Goal: Task Accomplishment & Management: Use online tool/utility

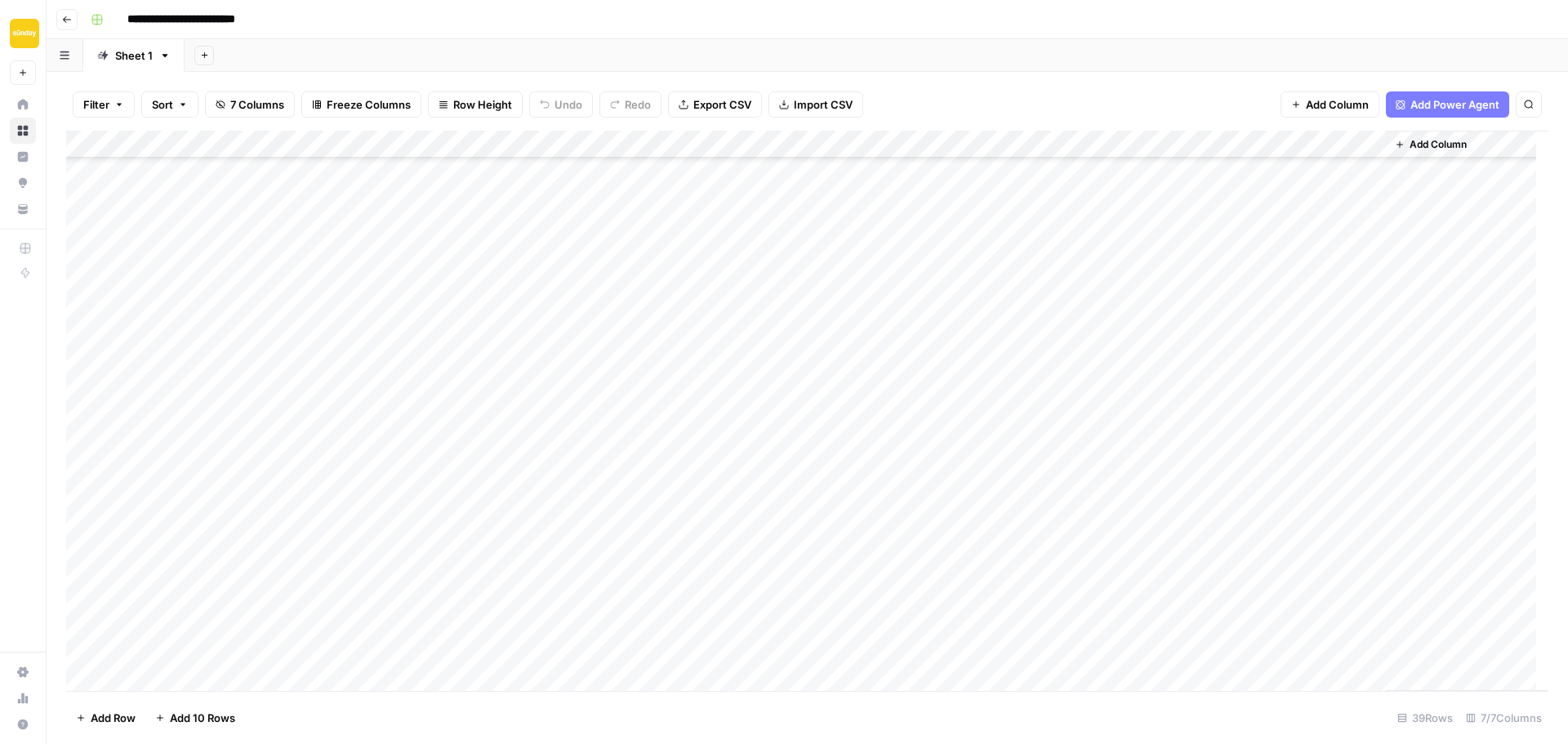
scroll to position [576, 0]
click at [1169, 214] on div "Add Column" at bounding box center [807, 410] width 1482 height 560
click at [1224, 200] on div "Add Column" at bounding box center [807, 410] width 1482 height 560
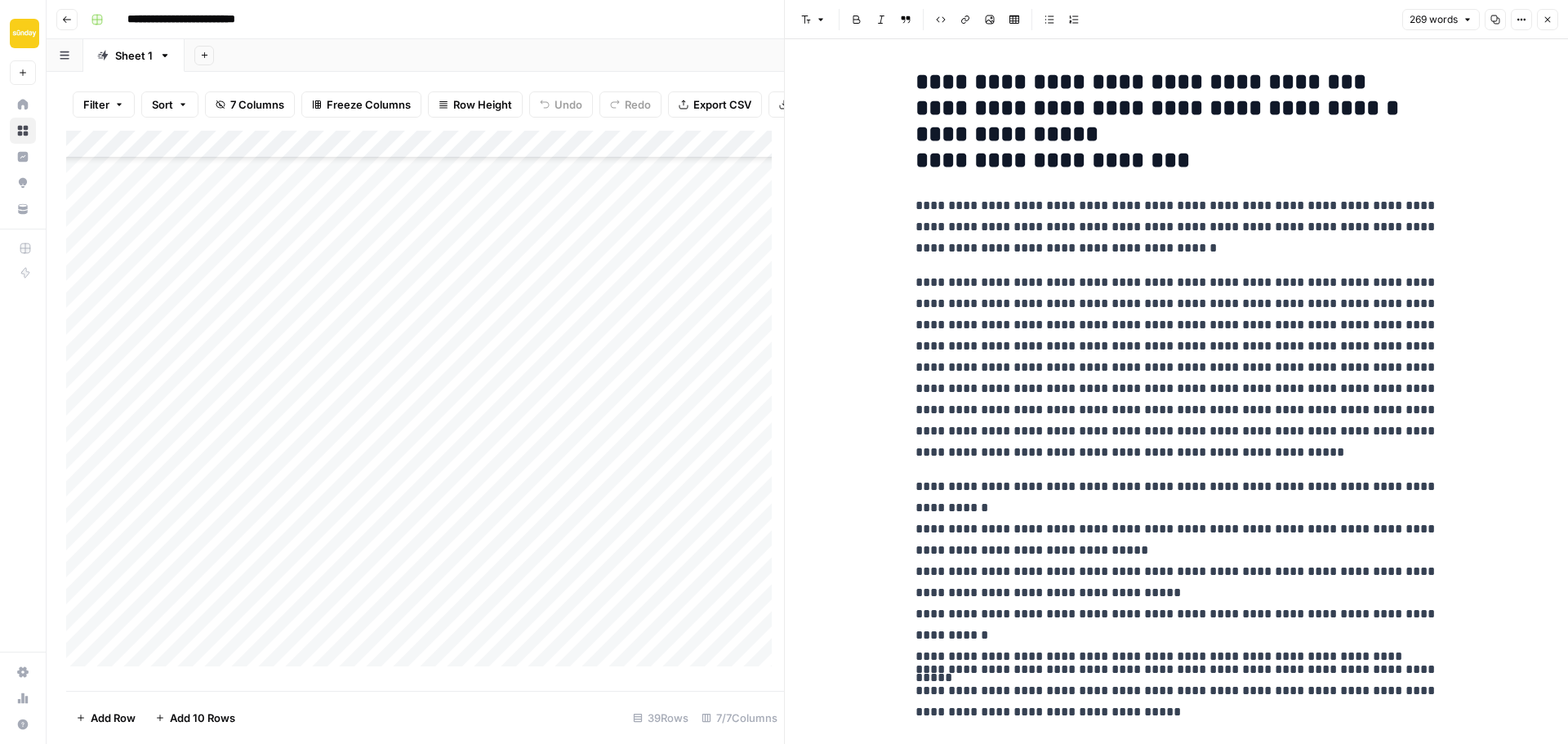
scroll to position [80, 0]
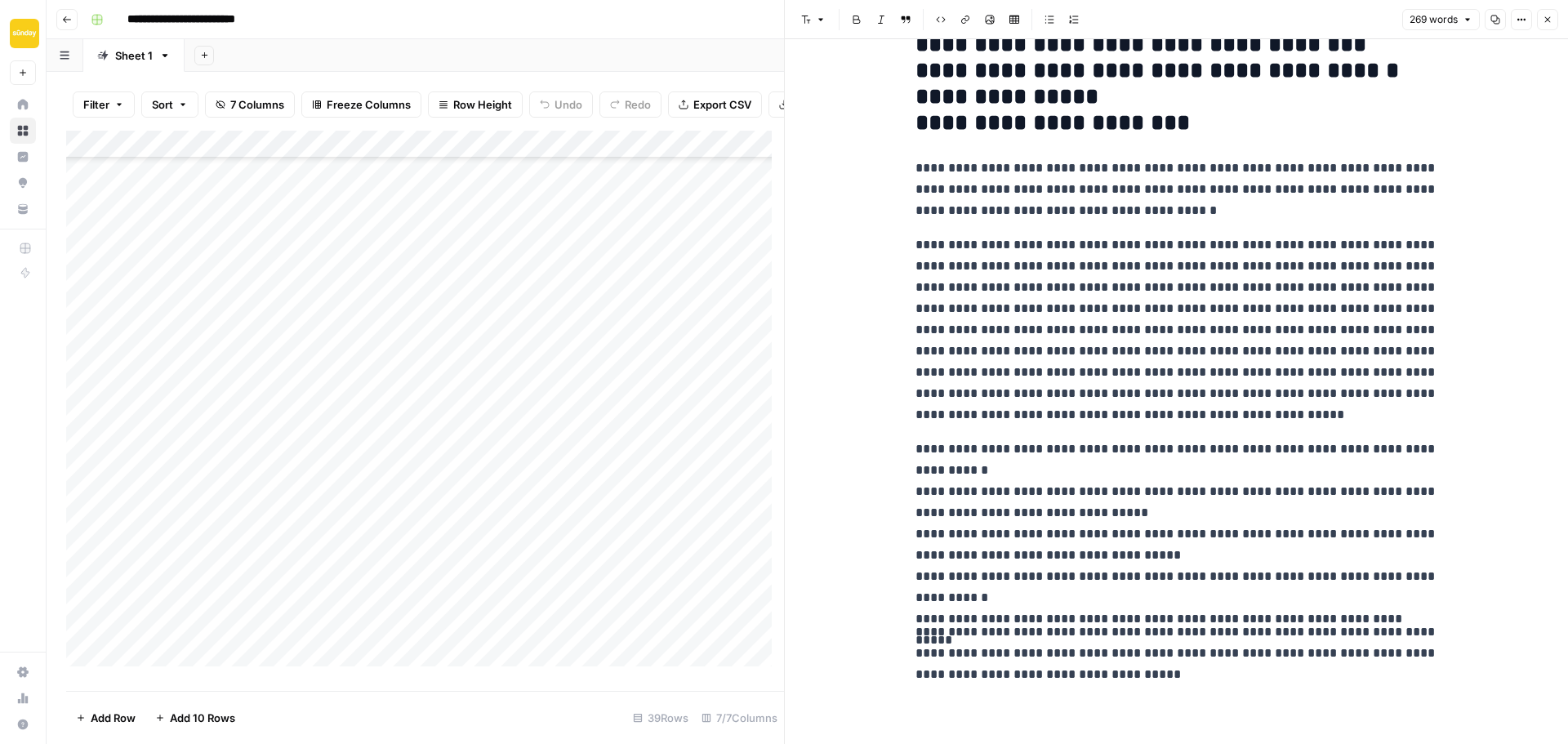
click at [300, 473] on div "Add Column" at bounding box center [425, 404] width 718 height 548
click at [1550, 21] on icon "button" at bounding box center [1547, 20] width 10 height 10
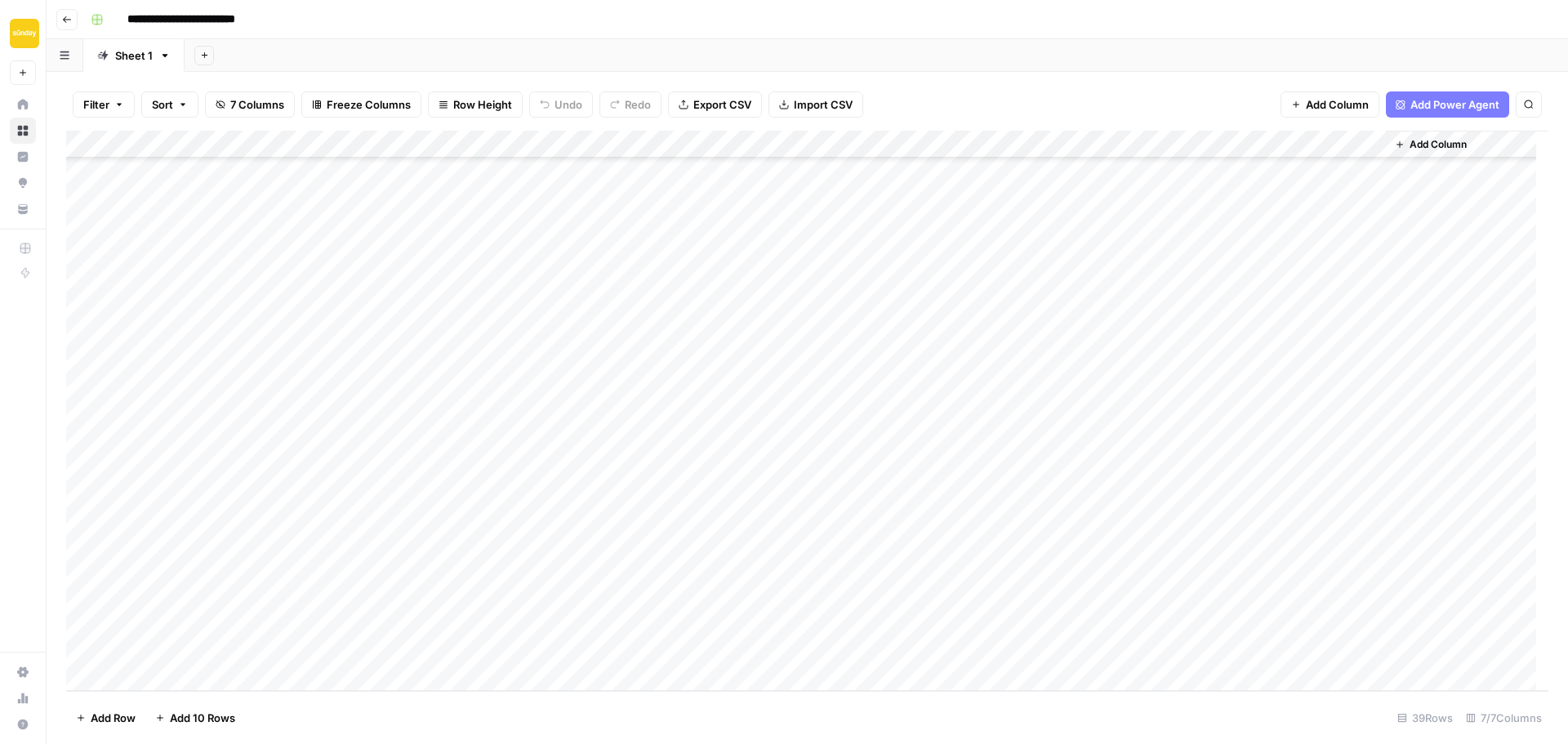
click at [1079, 366] on div "Add Column" at bounding box center [807, 410] width 1482 height 560
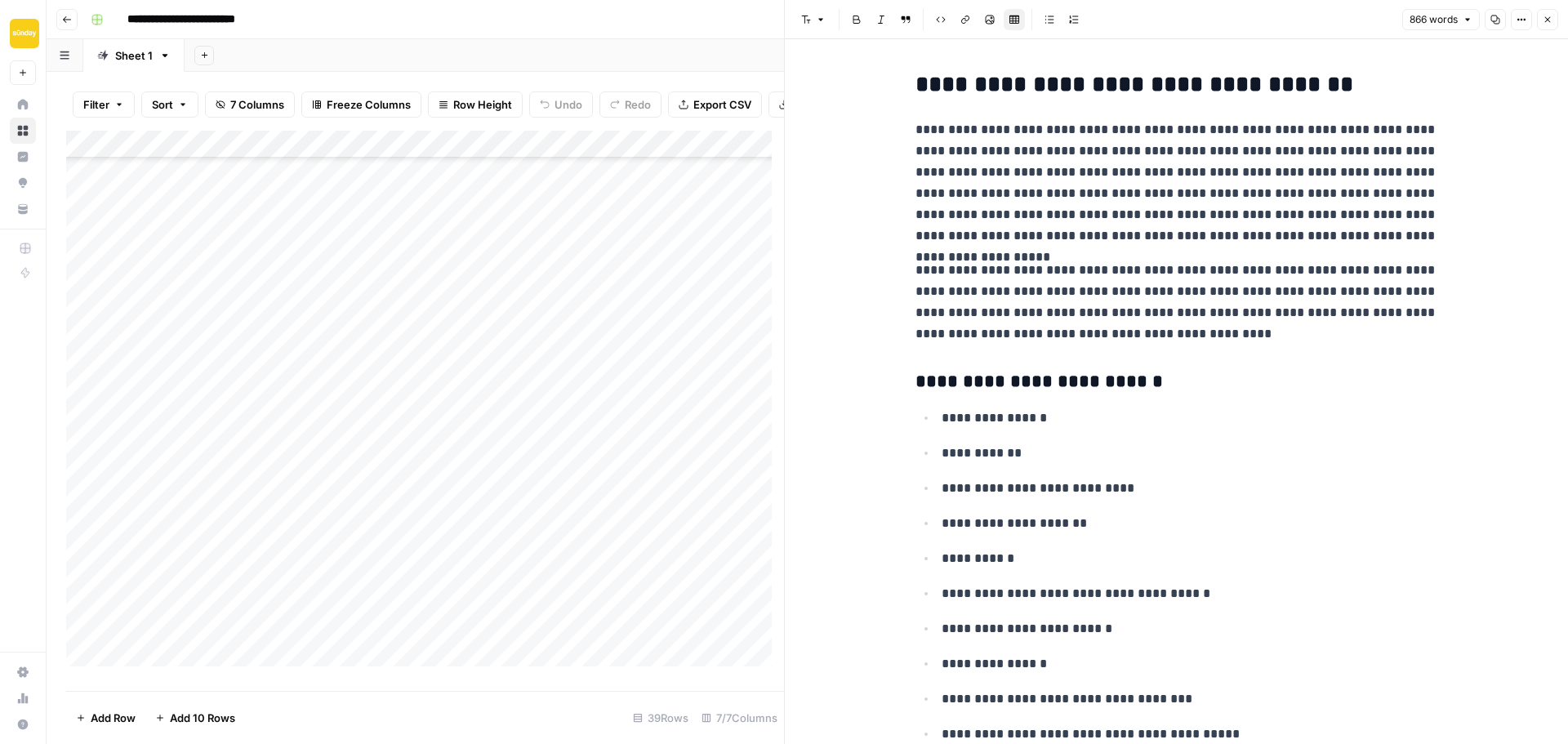
click at [204, 268] on div "Add Column" at bounding box center [425, 404] width 718 height 548
click at [243, 223] on div "Add Column" at bounding box center [425, 404] width 718 height 548
click at [1541, 25] on button "Close" at bounding box center [1547, 20] width 22 height 22
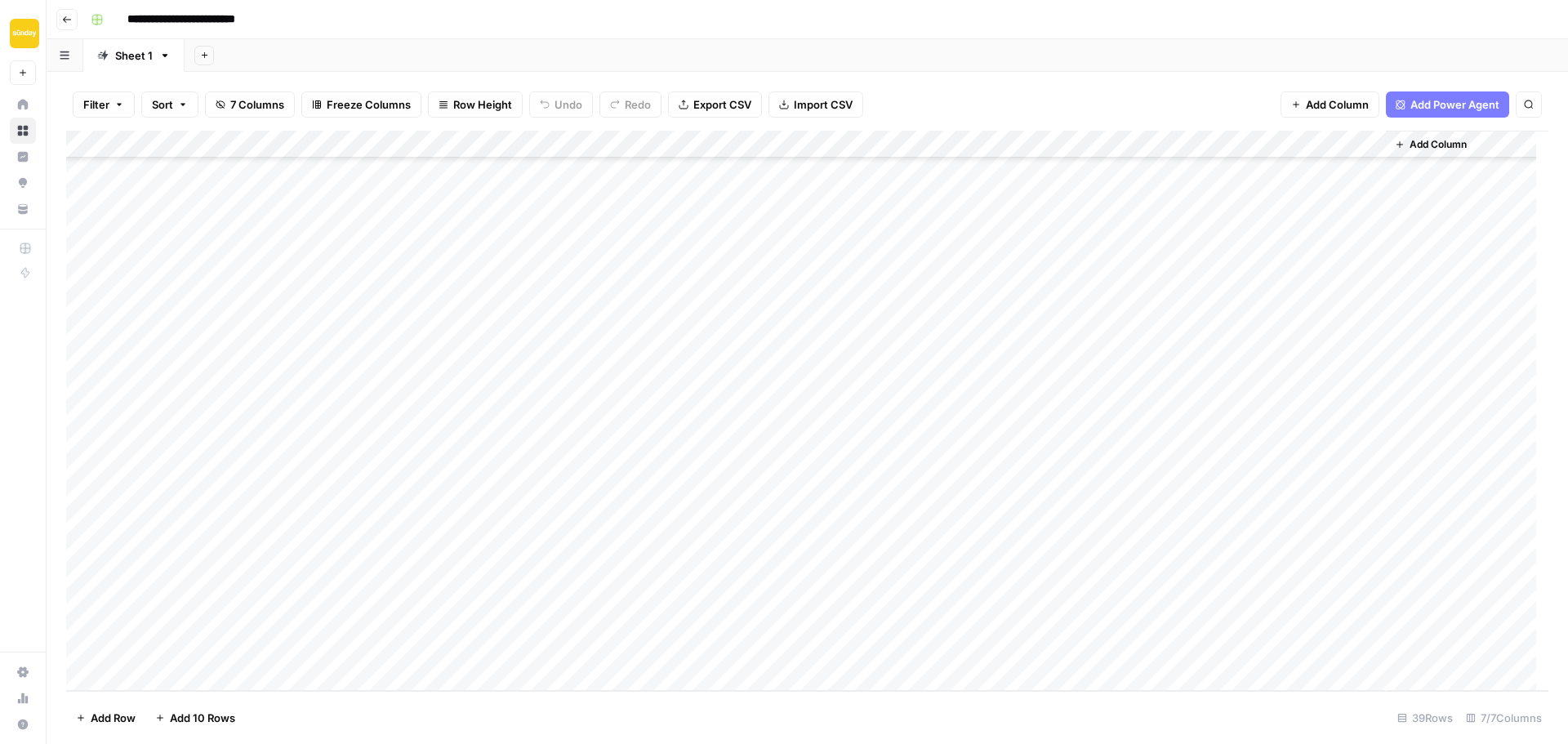
click at [1058, 205] on div "Add Column" at bounding box center [807, 410] width 1482 height 560
click at [1073, 205] on div "Add Column" at bounding box center [807, 410] width 1482 height 560
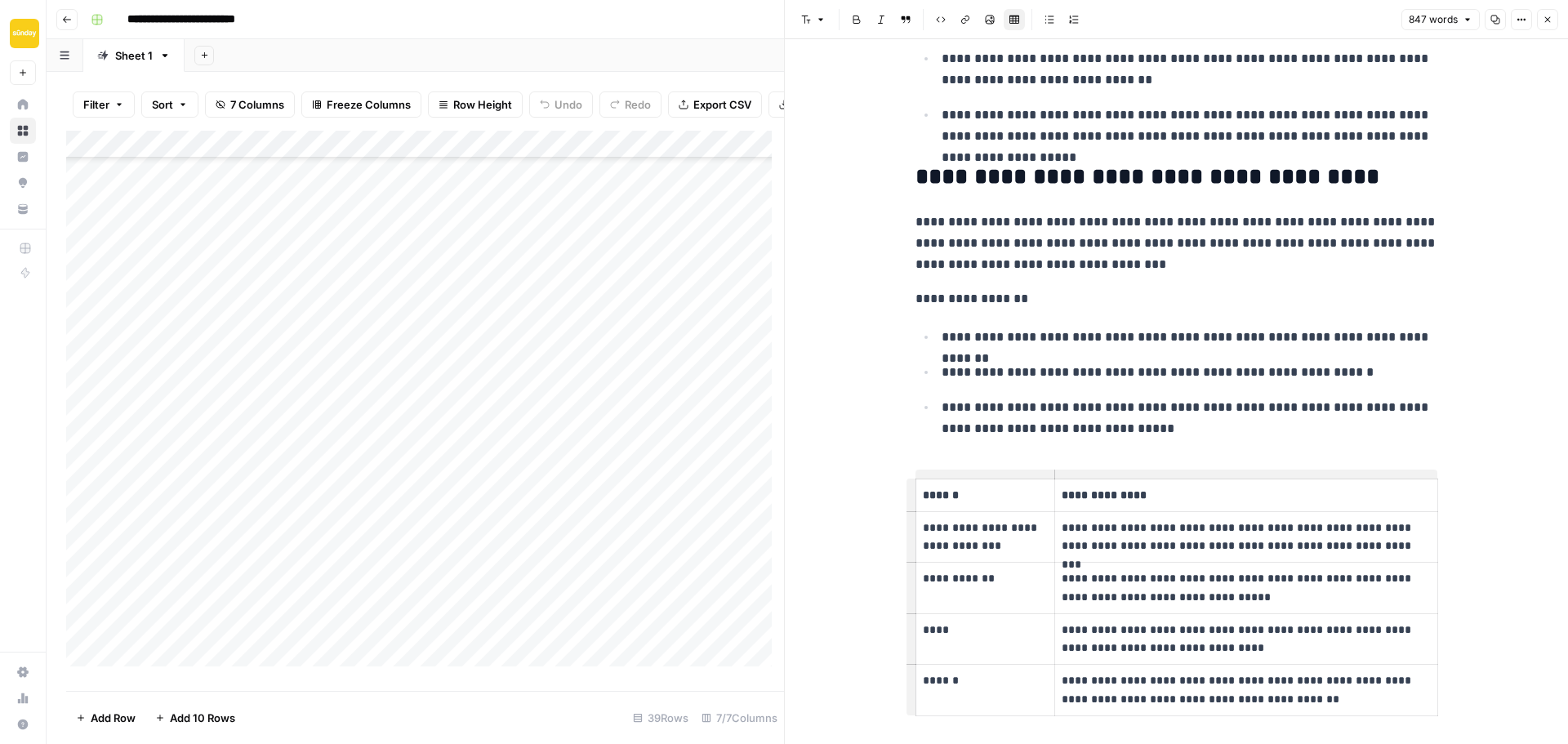
scroll to position [2215, 0]
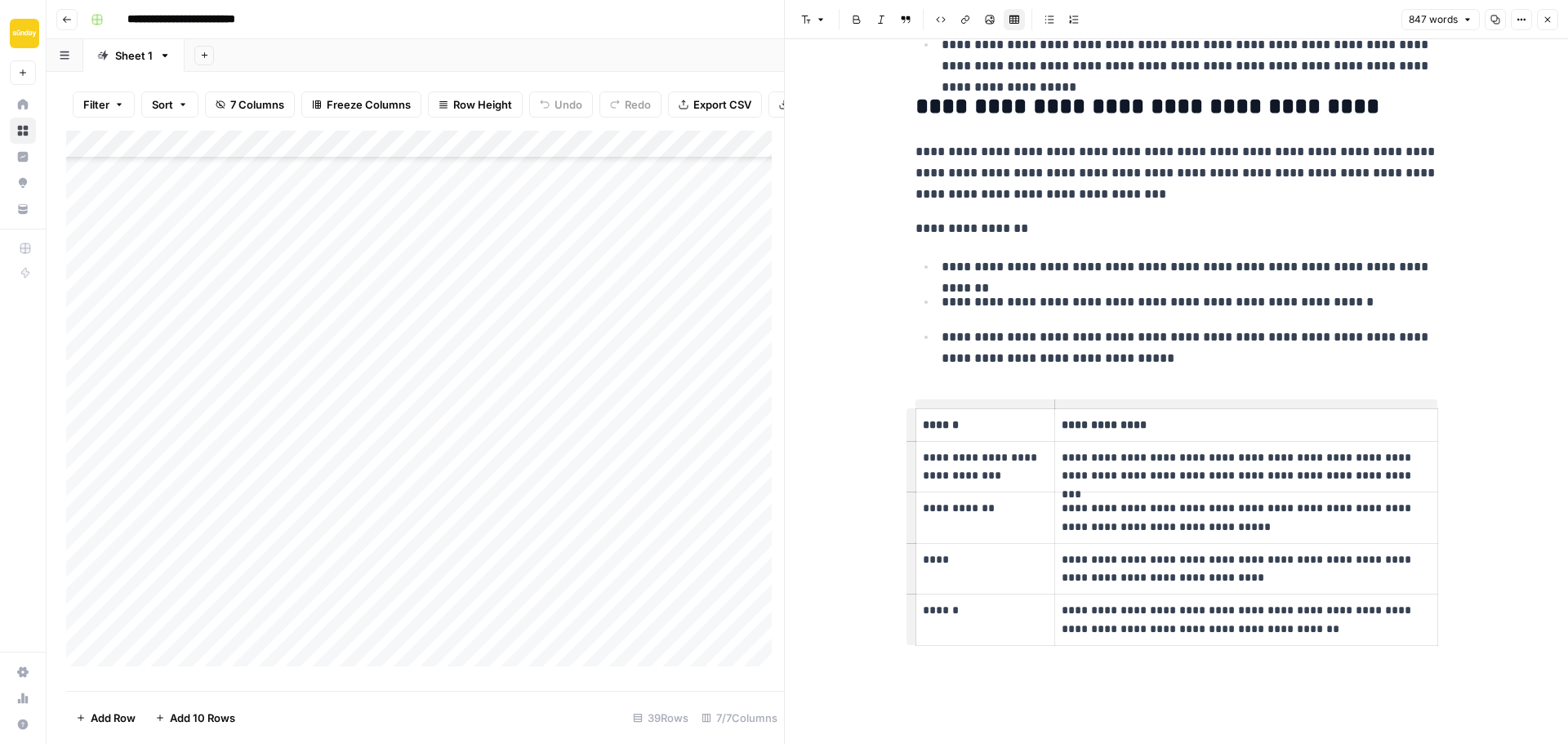
click at [1545, 22] on icon "button" at bounding box center [1547, 20] width 6 height 6
